Goal: Transaction & Acquisition: Purchase product/service

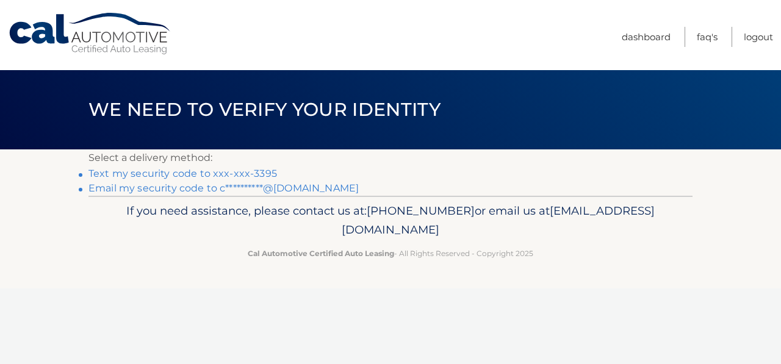
click at [170, 173] on link "Text my security code to xxx-xxx-3395" at bounding box center [183, 174] width 189 height 12
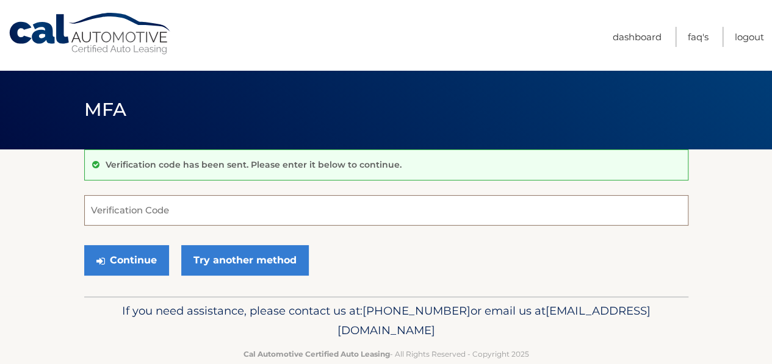
click at [265, 223] on input "Verification Code" at bounding box center [386, 210] width 604 height 31
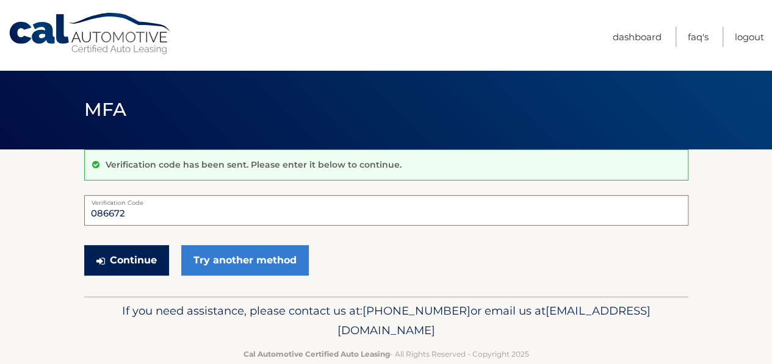
type input "086672"
click at [128, 266] on button "Continue" at bounding box center [126, 260] width 85 height 31
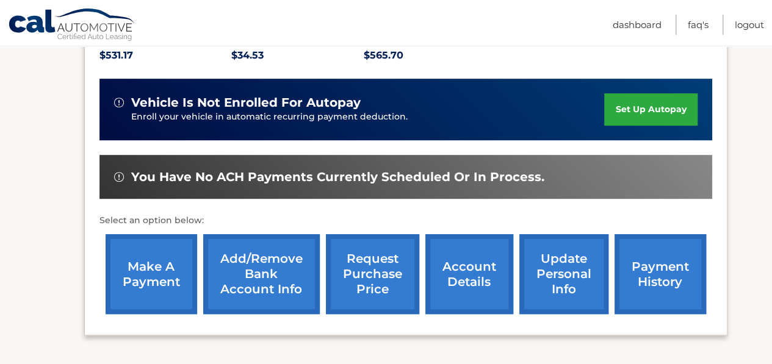
scroll to position [305, 0]
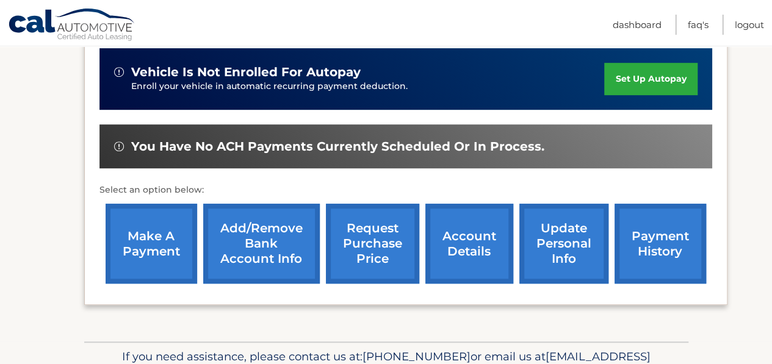
click at [155, 243] on link "make a payment" at bounding box center [152, 244] width 92 height 80
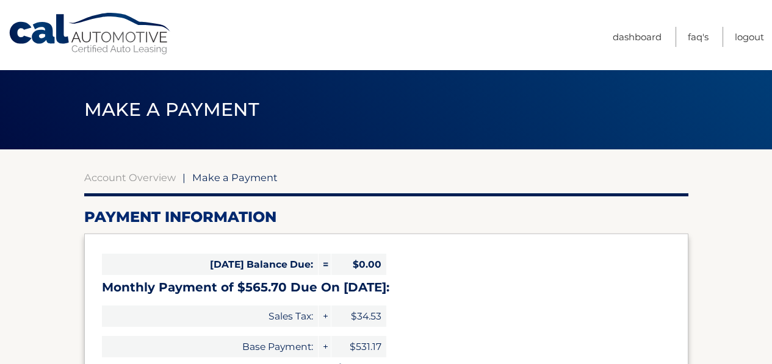
select select "MTI5NWI3MGMtMGVjOS00Yzk5LTkzYzQtYTM1MjIxY2NiMjVk"
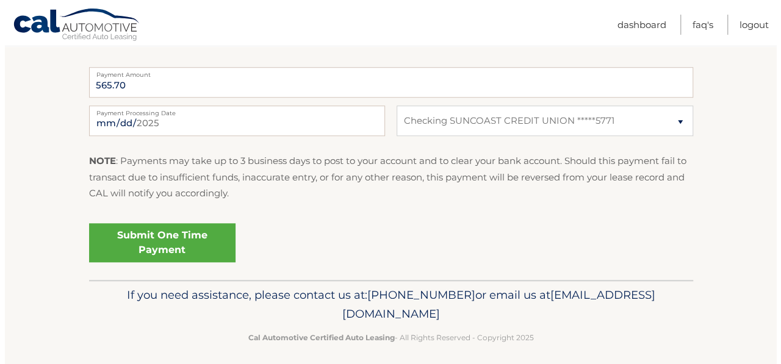
scroll to position [507, 0]
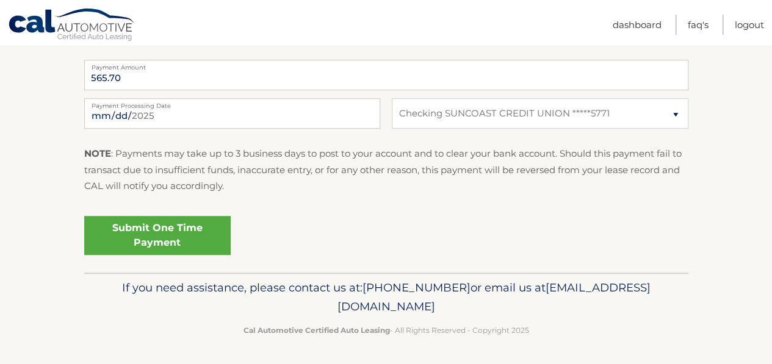
click at [201, 226] on link "Submit One Time Payment" at bounding box center [157, 235] width 146 height 39
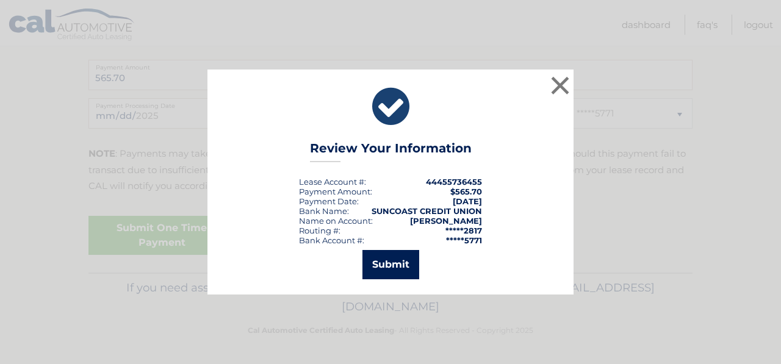
click at [402, 255] on button "Submit" at bounding box center [391, 264] width 57 height 29
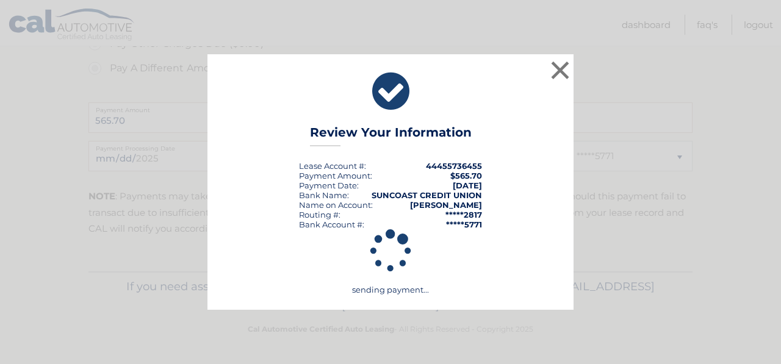
scroll to position [463, 0]
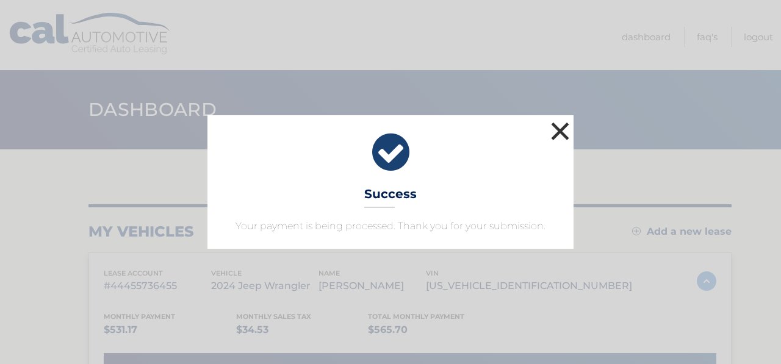
drag, startPoint x: 562, startPoint y: 129, endPoint x: 559, endPoint y: 122, distance: 7.4
click at [562, 129] on button "×" at bounding box center [560, 131] width 24 height 24
